Goal: Information Seeking & Learning: Learn about a topic

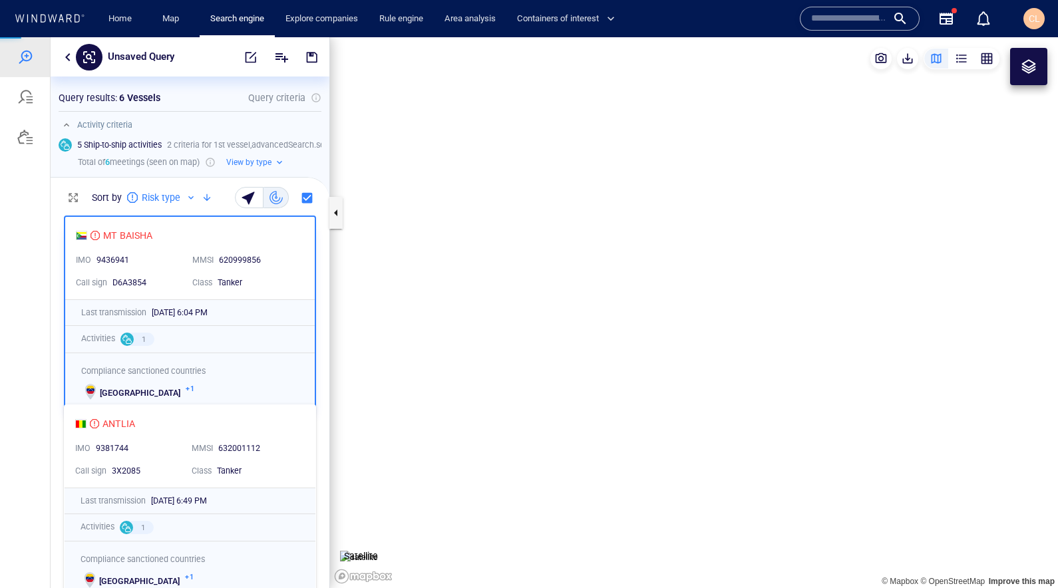
scroll to position [379, 279]
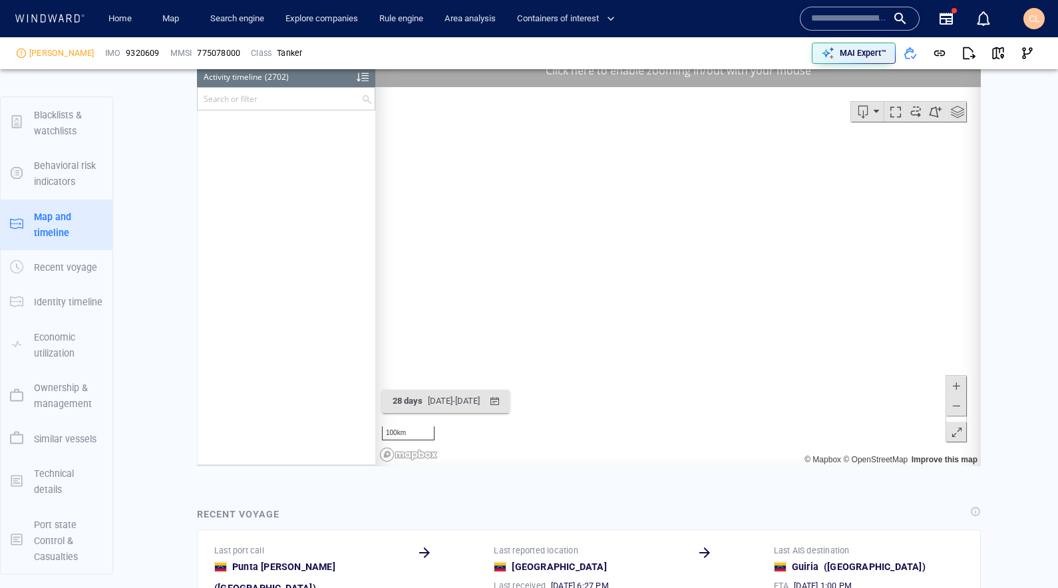
scroll to position [98655, 0]
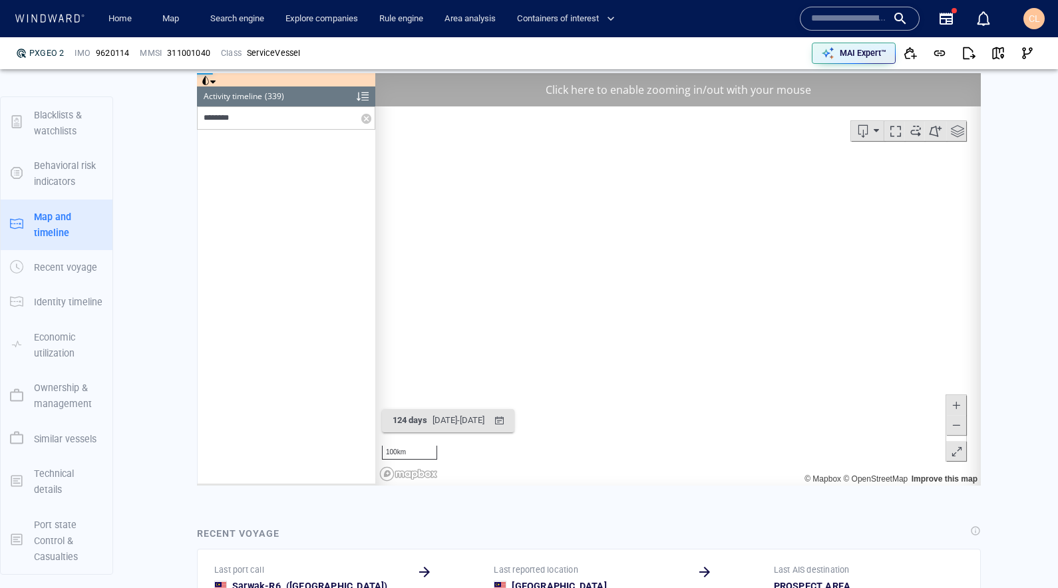
scroll to position [8656, 0]
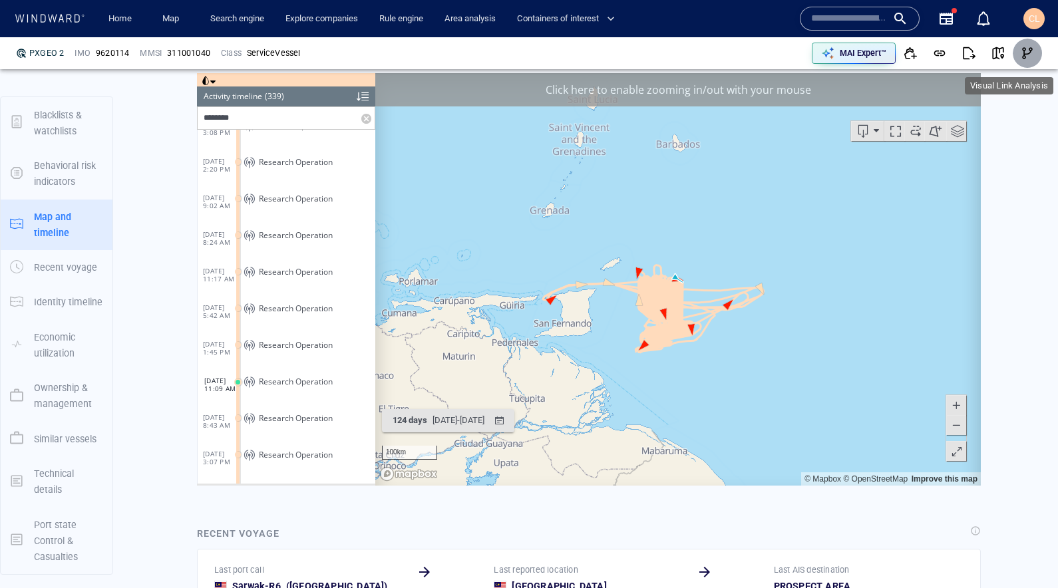
click at [1019, 55] on button "button" at bounding box center [1027, 53] width 29 height 29
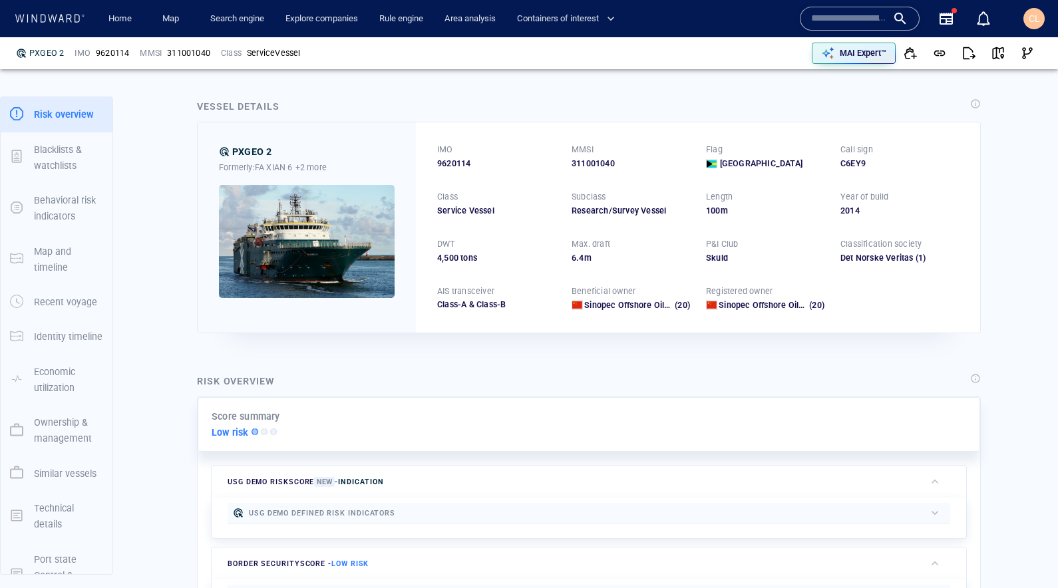
scroll to position [0, 0]
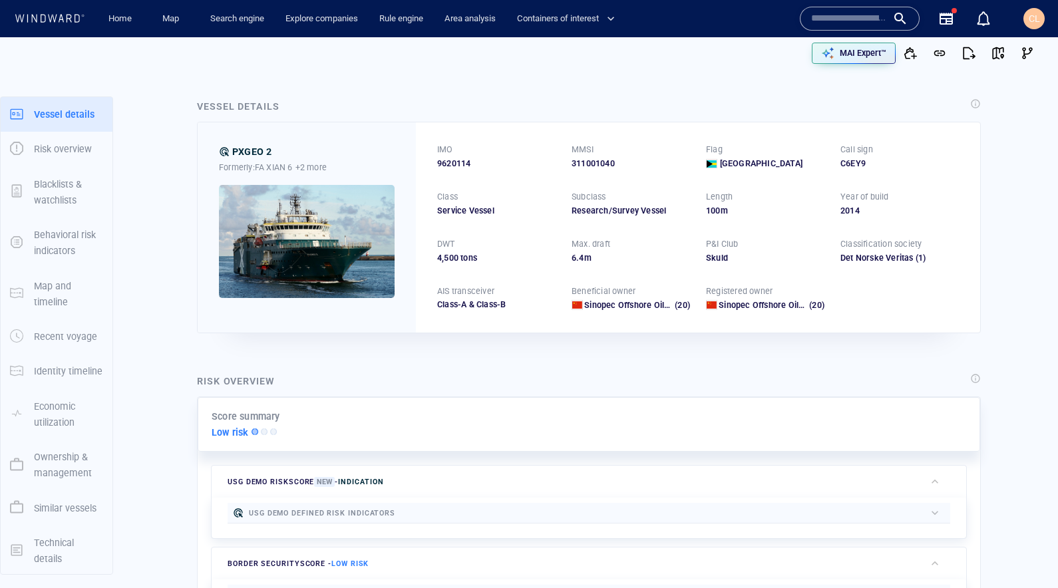
click at [363, 270] on img at bounding box center [307, 241] width 176 height 113
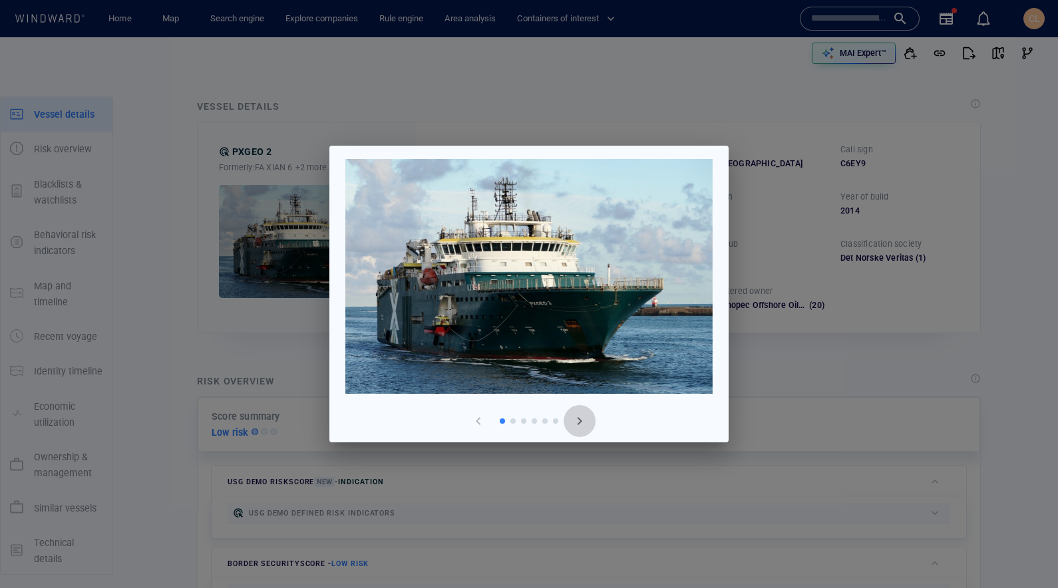
click at [579, 427] on span "button" at bounding box center [580, 421] width 16 height 16
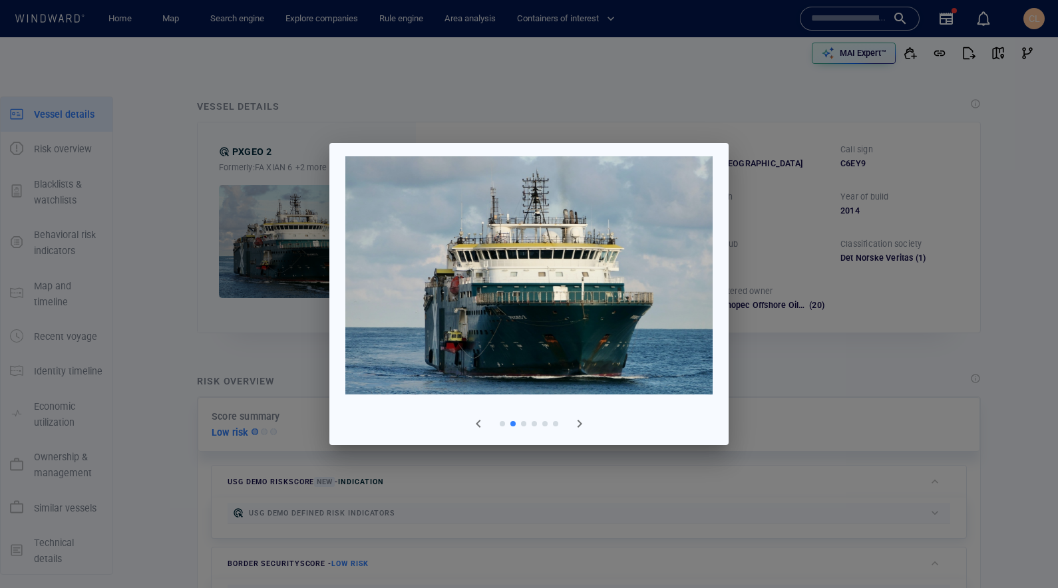
click at [579, 427] on span "button" at bounding box center [580, 424] width 16 height 16
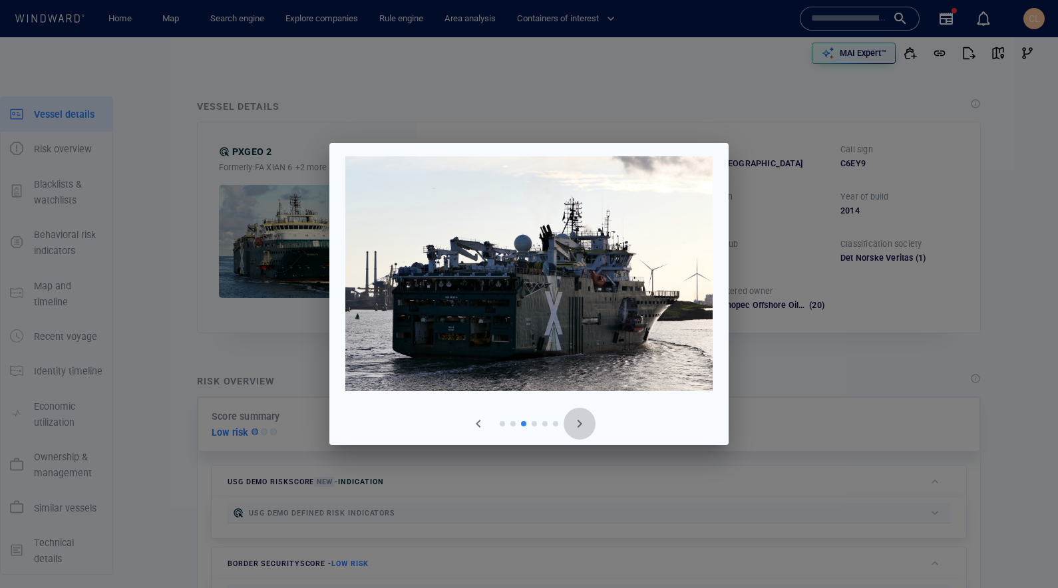
click at [579, 427] on span "button" at bounding box center [580, 424] width 16 height 16
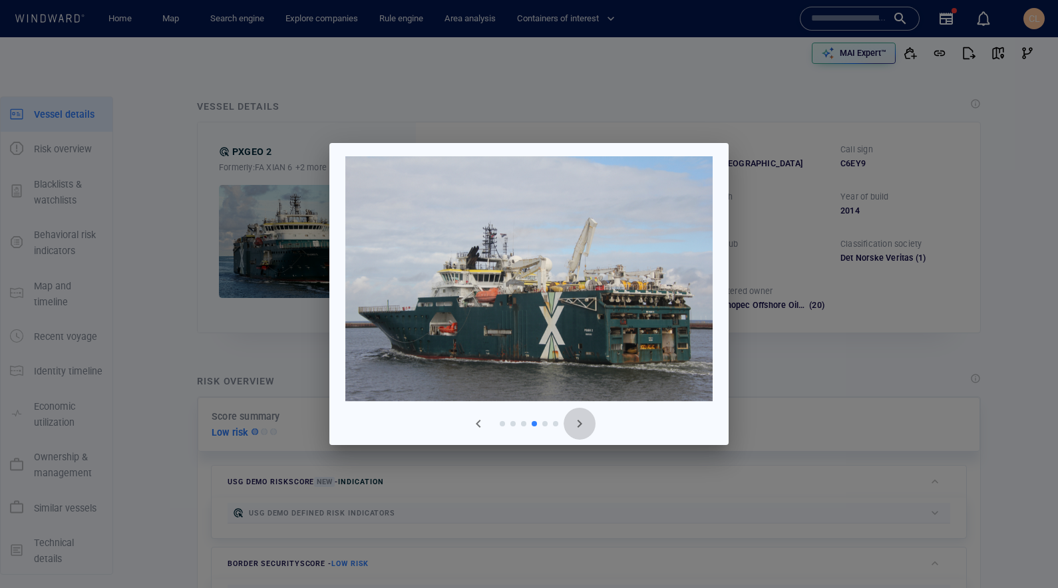
click at [579, 427] on span "button" at bounding box center [580, 424] width 16 height 16
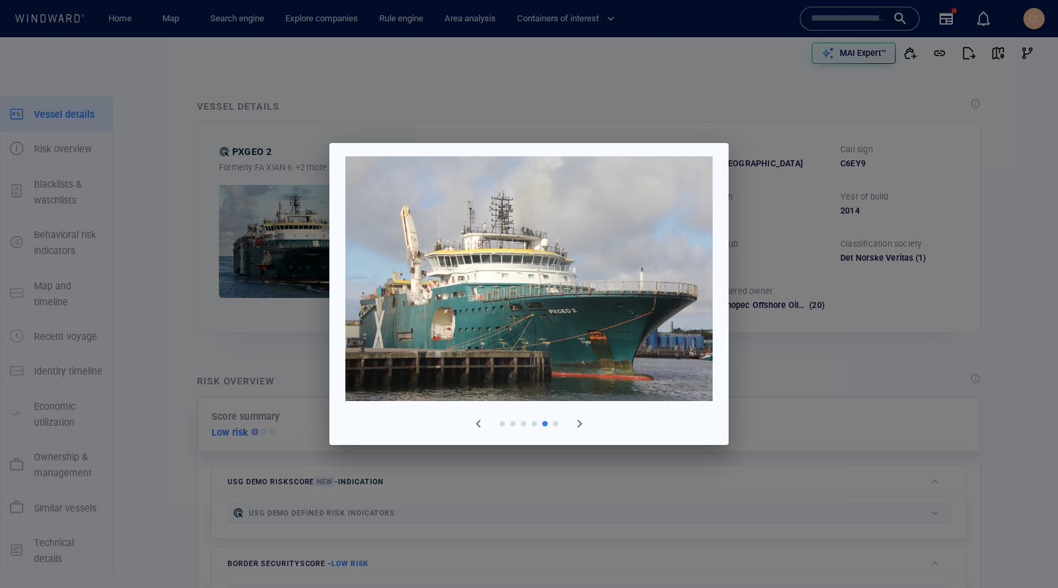
click at [579, 427] on span "button" at bounding box center [580, 424] width 16 height 16
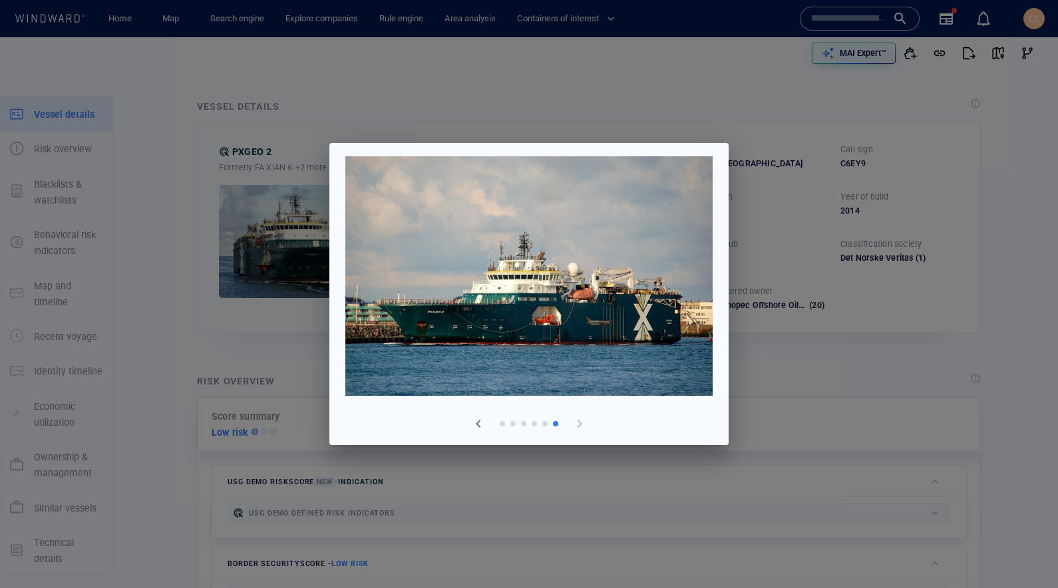
click at [752, 373] on div at bounding box center [529, 294] width 1058 height 588
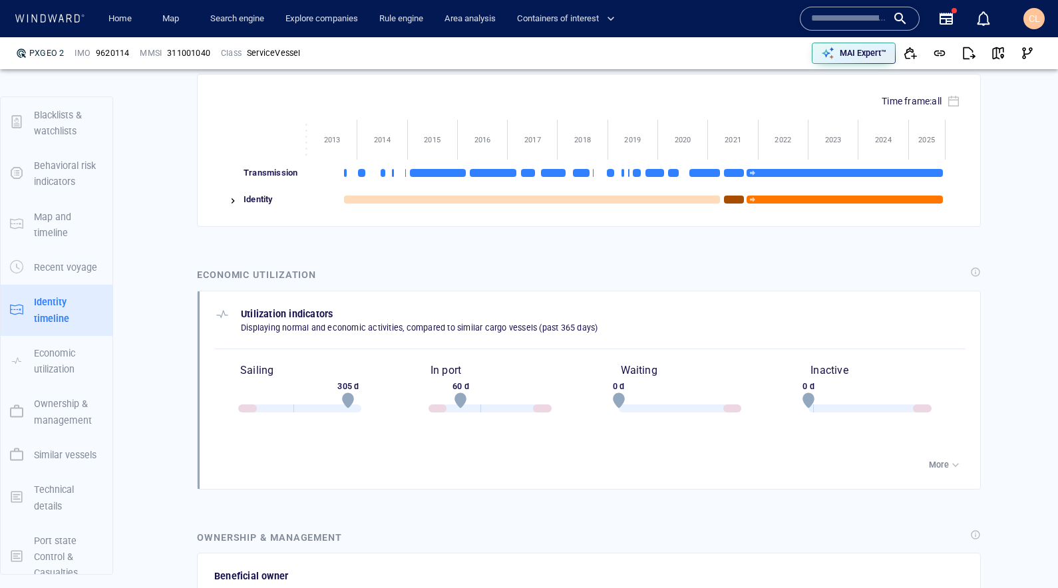
scroll to position [1711, 0]
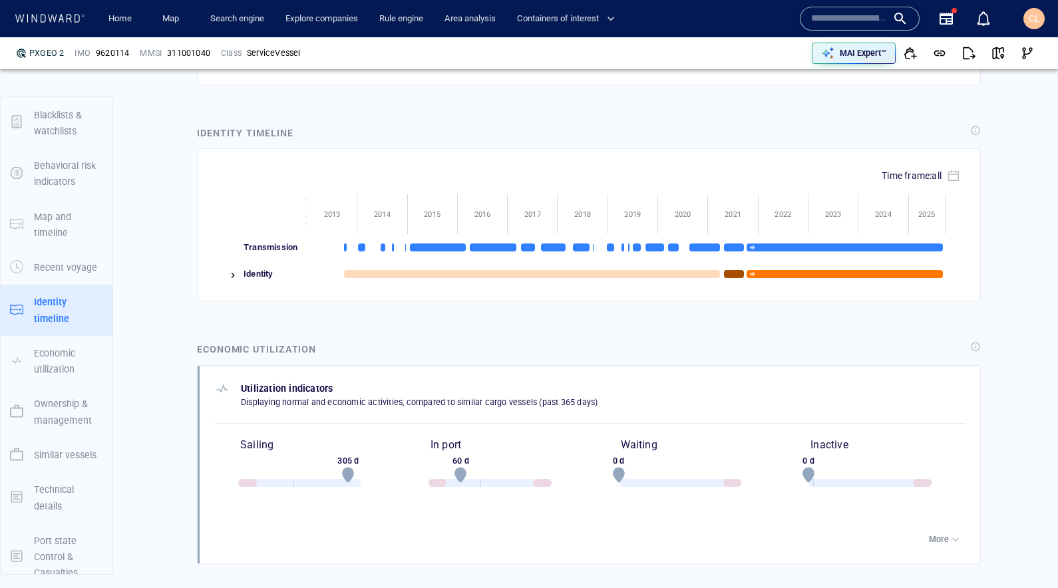
click at [235, 275] on img at bounding box center [233, 275] width 11 height 11
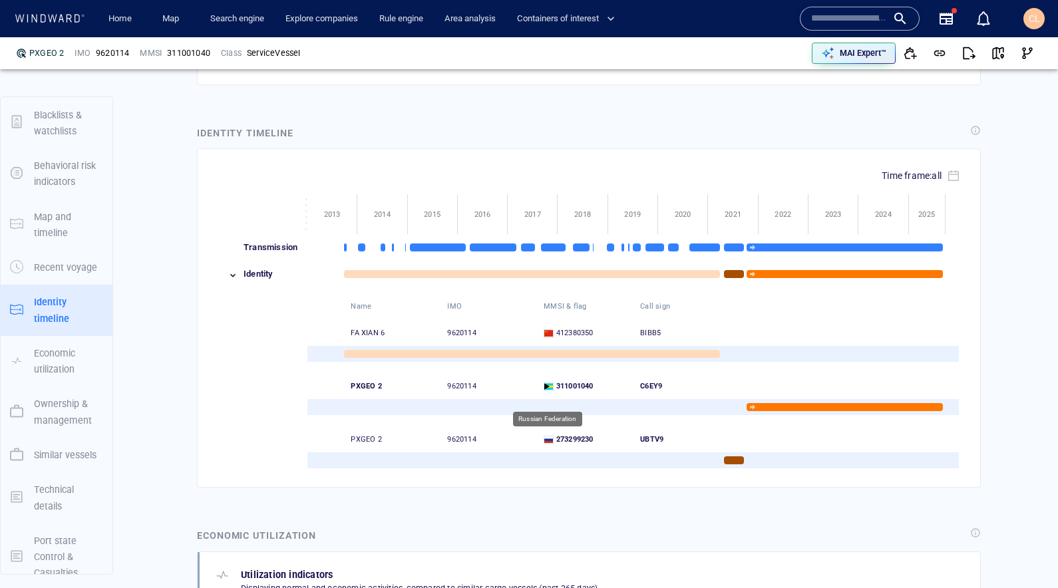
click at [513, 488] on div "Time frame: all ~ Transmission" at bounding box center [588, 318] width 789 height 345
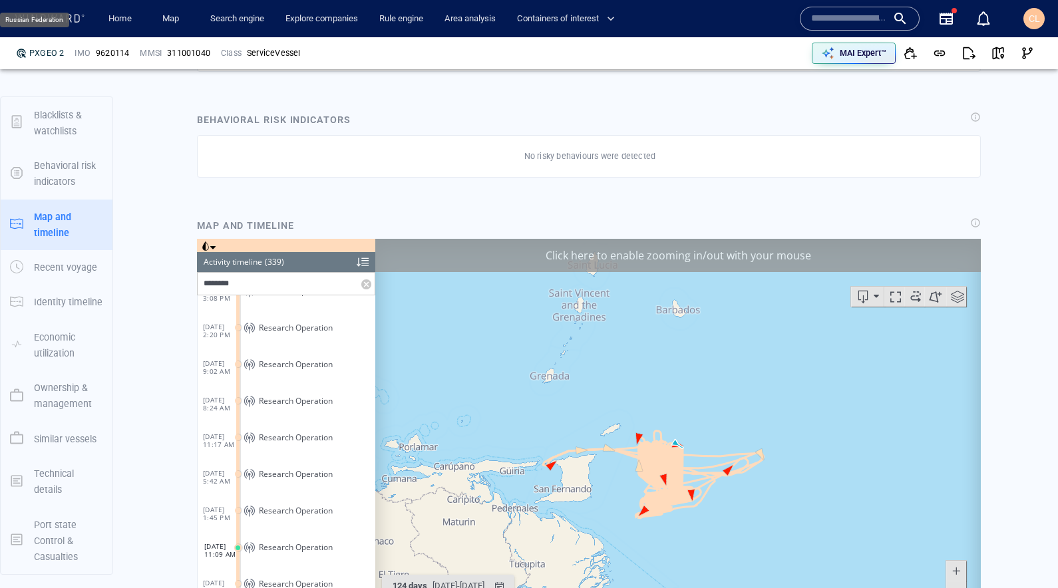
scroll to position [999, 0]
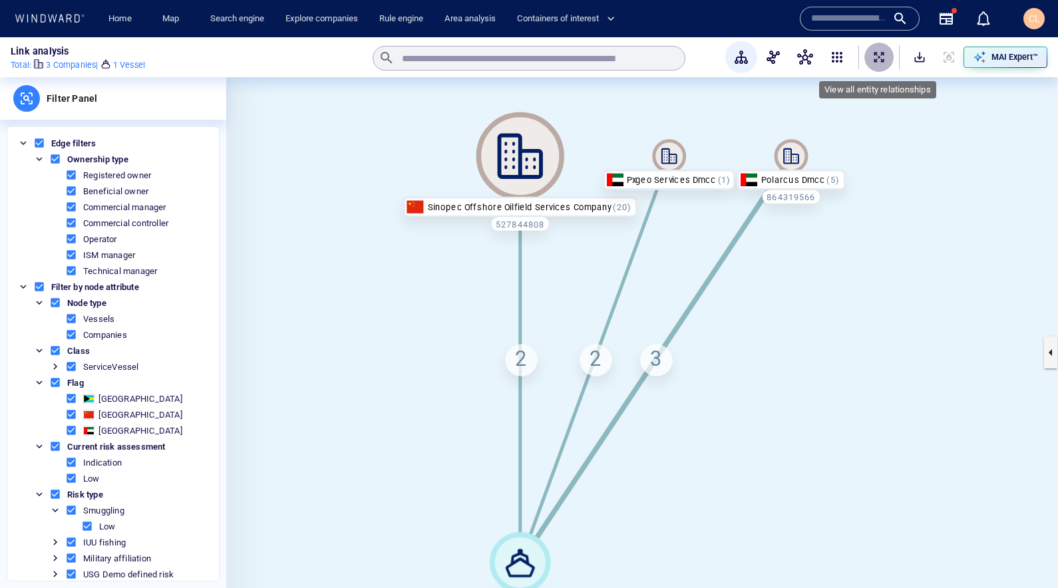
click at [879, 57] on span "ExpandAllNodes" at bounding box center [878, 57] width 13 height 13
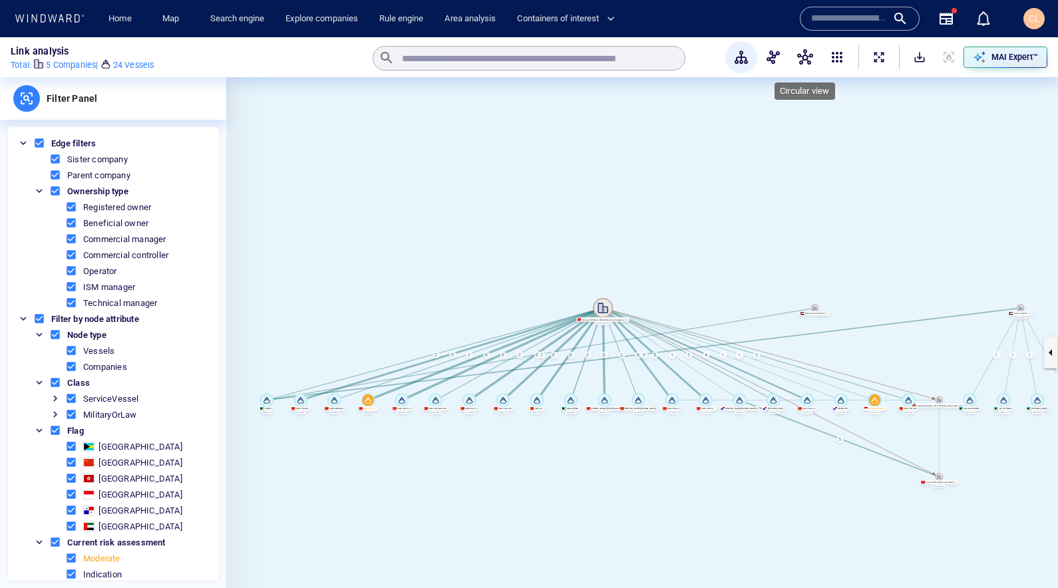
click at [810, 55] on span "button" at bounding box center [805, 57] width 16 height 16
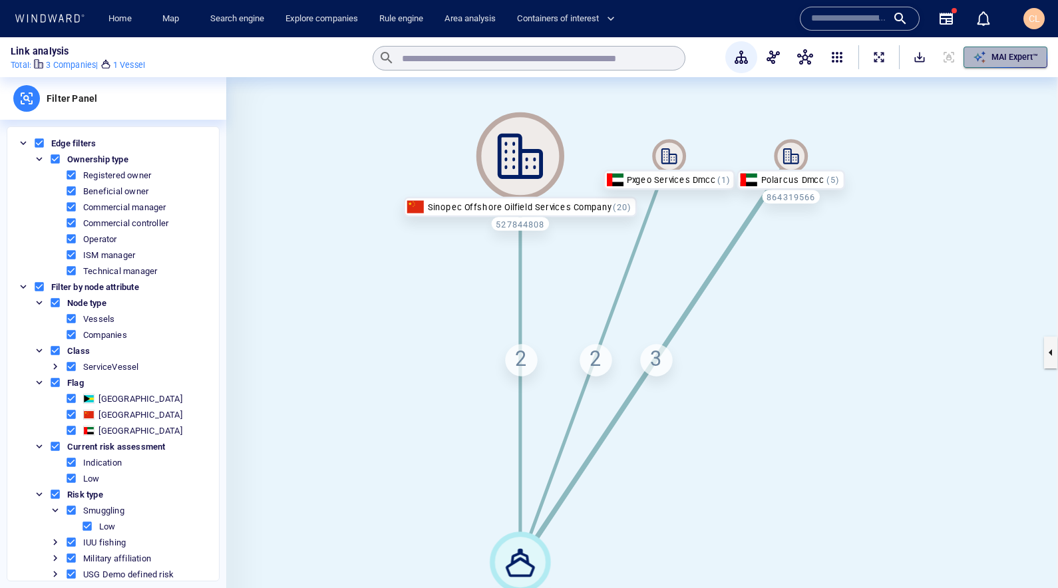
click at [985, 51] on icon "button" at bounding box center [979, 57] width 13 height 13
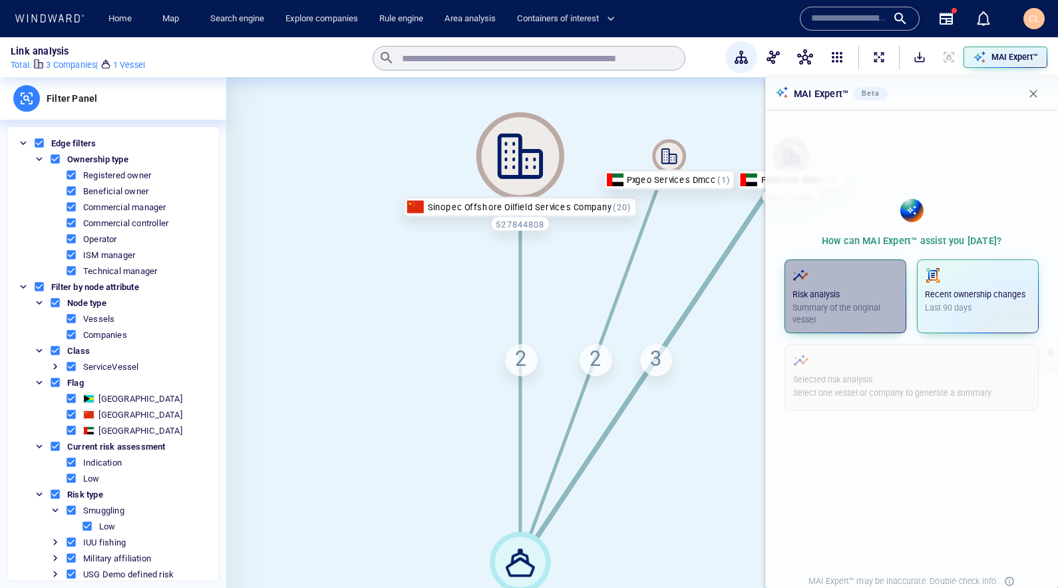
click at [874, 302] on p "Summary of the original vessel" at bounding box center [845, 314] width 106 height 24
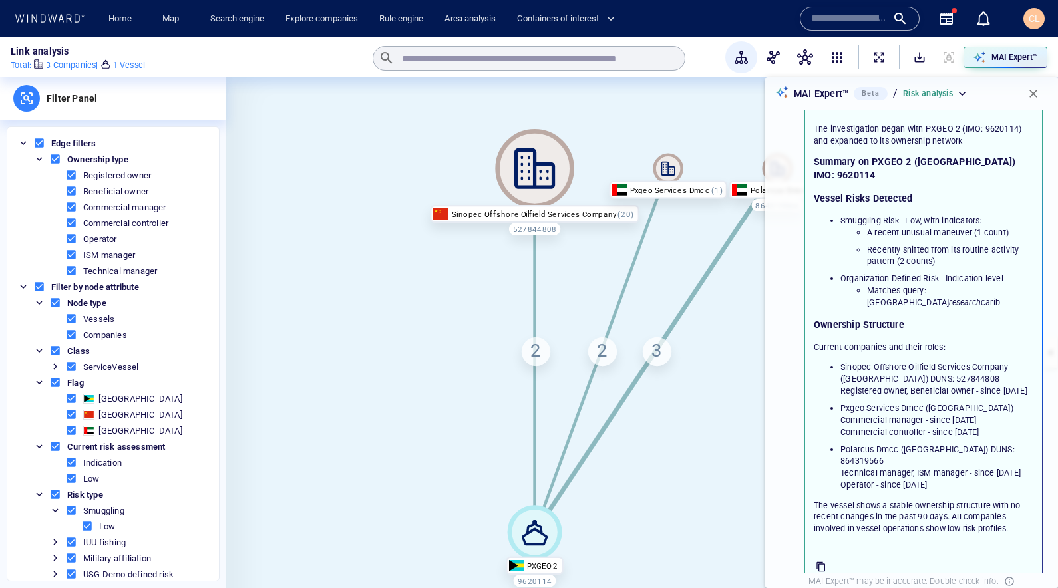
scroll to position [88, 0]
